Goal: Information Seeking & Learning: Learn about a topic

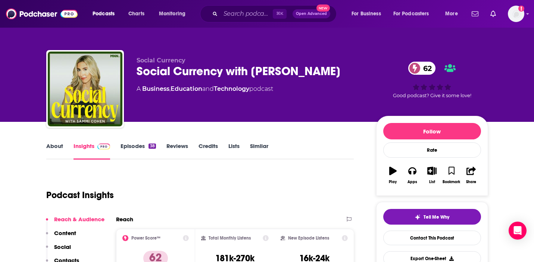
click at [50, 148] on link "About" at bounding box center [54, 150] width 17 height 17
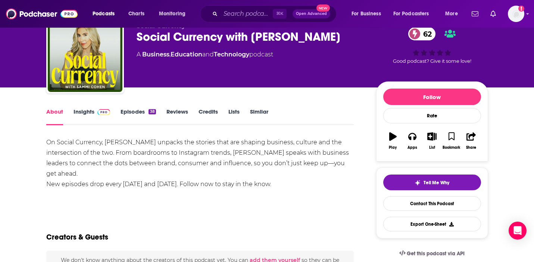
scroll to position [36, 0]
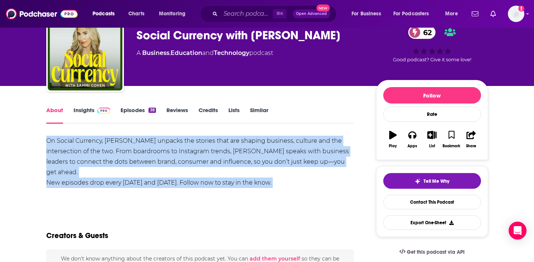
drag, startPoint x: 241, startPoint y: 186, endPoint x: 33, endPoint y: 139, distance: 213.2
copy div "On Social Currency, Sammi Cohen unpacks the stories that are shaping business, …"
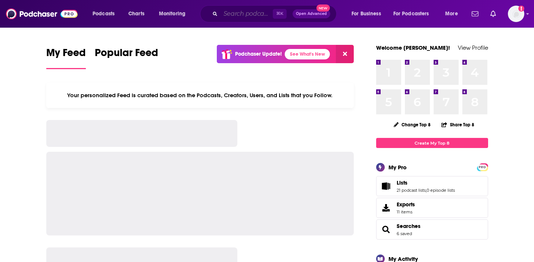
click at [235, 11] on input "Search podcasts, credits, & more..." at bounding box center [247, 14] width 52 height 12
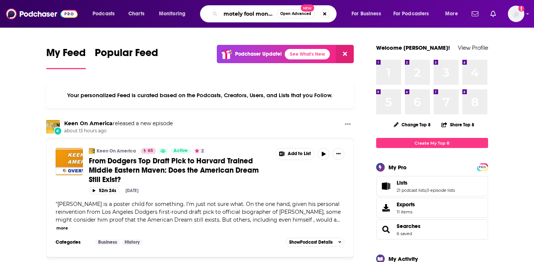
scroll to position [0, 2]
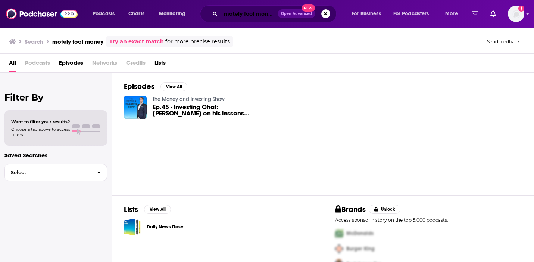
click at [251, 14] on input "motely fool money" at bounding box center [249, 14] width 57 height 12
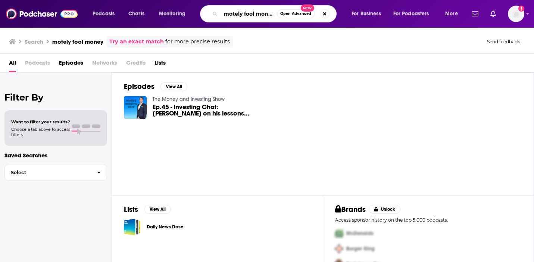
click at [239, 12] on input "motely fool money" at bounding box center [249, 14] width 56 height 12
type input "motley fool money"
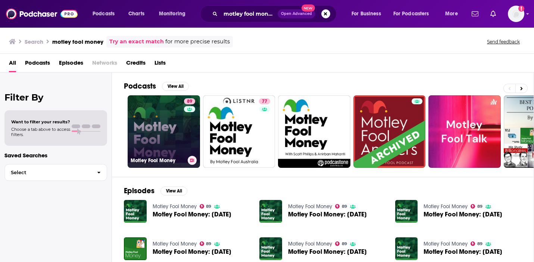
click at [172, 149] on link "89 Motley Fool Money" at bounding box center [164, 131] width 72 height 72
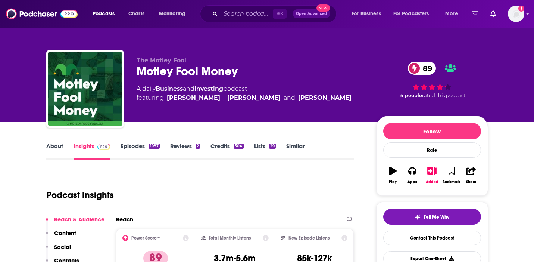
click at [53, 144] on link "About" at bounding box center [54, 150] width 17 height 17
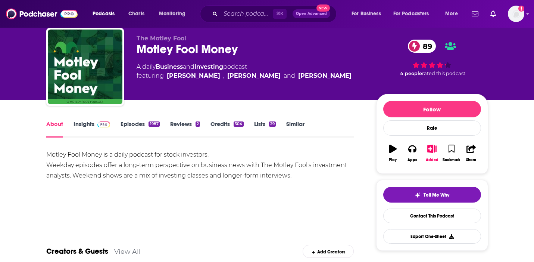
scroll to position [26, 0]
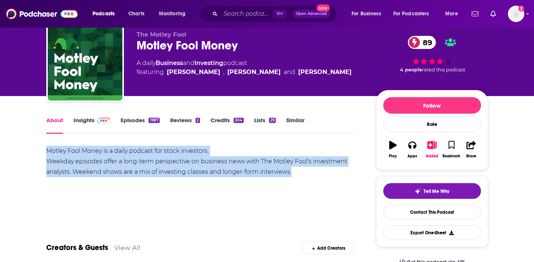
drag, startPoint x: 294, startPoint y: 172, endPoint x: 33, endPoint y: 149, distance: 262.4
copy div "Motley Fool Money is a daily podcast for stock investors. Weekday episodes offe…"
click at [83, 119] on link "Insights" at bounding box center [92, 124] width 37 height 17
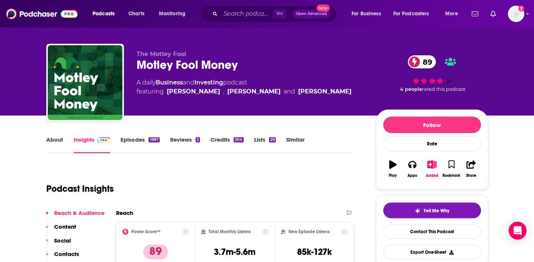
scroll to position [7, 0]
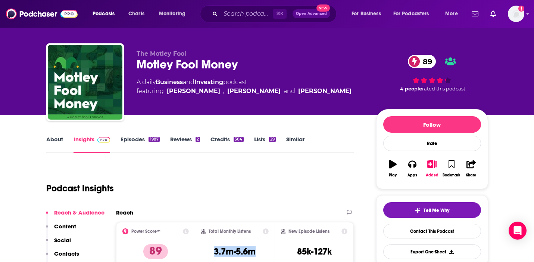
drag, startPoint x: 212, startPoint y: 252, endPoint x: 208, endPoint y: 251, distance: 4.1
click at [208, 251] on div "Total Monthly Listens 3.7m-5.6m" at bounding box center [235, 245] width 68 height 34
copy h3 "3.7m-5.6m"
